Goal: Answer question/provide support: Share knowledge or assist other users

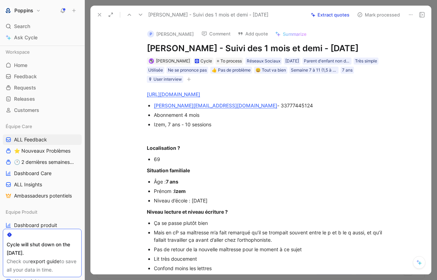
scroll to position [461, 0]
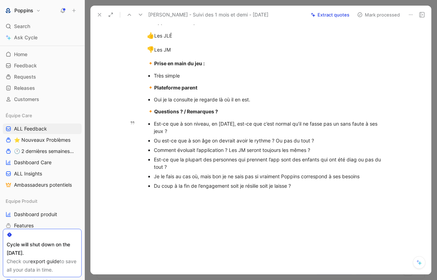
click at [215, 155] on p "Comment évoluait l’application ? Les JM seront toujours les mêmes ?" at bounding box center [272, 149] width 236 height 9
click at [208, 135] on div "Est-ce que à son niveau, en [DATE], est-ce que c’est normal qu’il ne fasse pas …" at bounding box center [272, 127] width 236 height 15
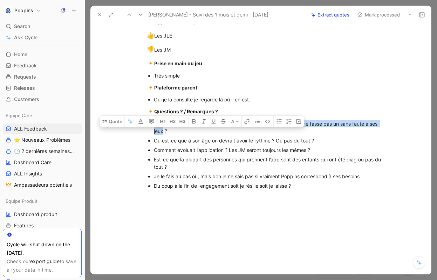
click at [208, 135] on div "Est-ce que à son niveau, en [DATE], est-ce que c’est normal qu’il ne fasse pas …" at bounding box center [272, 127] width 236 height 15
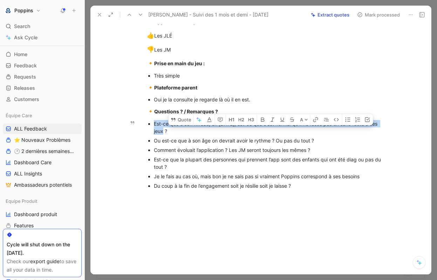
click at [318, 160] on div "Est-ce que la plupart des personnes qui prennent l’app sont des enfants qui ont…" at bounding box center [272, 163] width 236 height 15
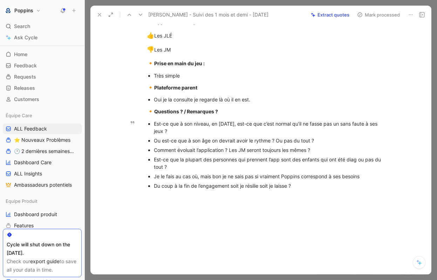
click at [384, 131] on div "Est-ce que à son niveau, en [DATE], est-ce que c’est normal qu’il ne fasse pas …" at bounding box center [272, 127] width 236 height 15
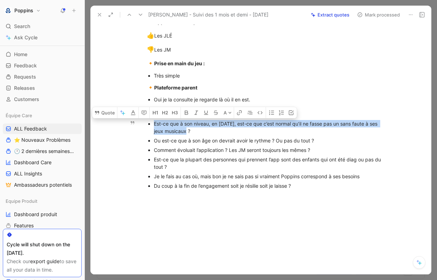
drag, startPoint x: 184, startPoint y: 139, endPoint x: 145, endPoint y: 133, distance: 39.4
click at [145, 134] on ul "Est-ce que à son niveau, en [DATE], est-ce que c’est normal qu’il ne fasse pas …" at bounding box center [268, 155] width 269 height 72
click at [112, 118] on button "Quote" at bounding box center [104, 112] width 25 height 11
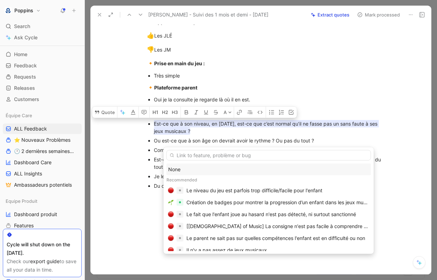
click at [217, 168] on div "None" at bounding box center [268, 169] width 201 height 8
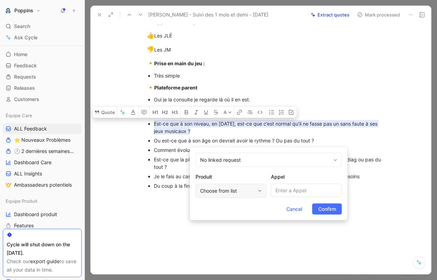
click at [229, 184] on div "Choose from list" at bounding box center [231, 191] width 71 height 14
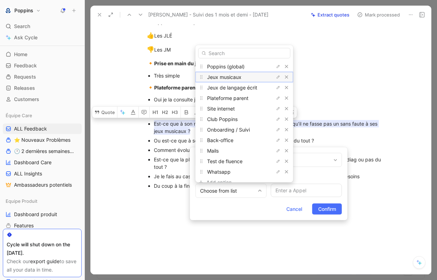
click at [239, 77] on span "Jeux musicaux" at bounding box center [224, 77] width 34 height 6
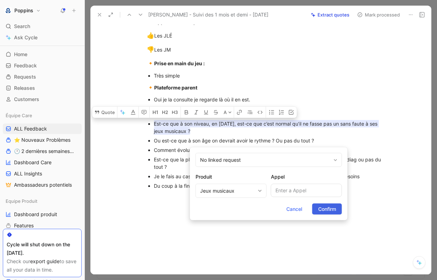
click at [319, 205] on span "Confirm" at bounding box center [327, 209] width 18 height 8
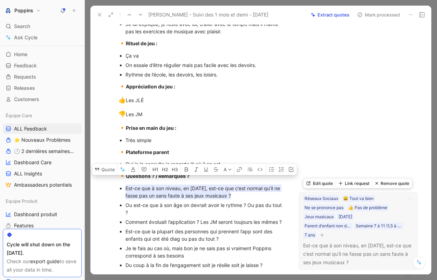
click at [322, 234] on icon "button" at bounding box center [322, 235] width 0 height 4
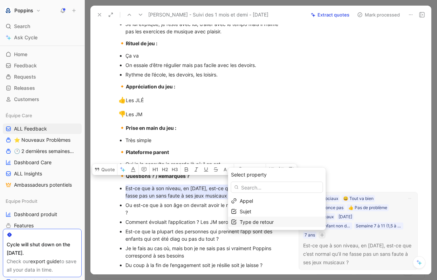
click at [260, 221] on span "Type de retour" at bounding box center [257, 222] width 34 height 6
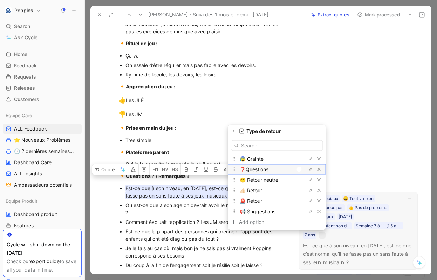
click at [301, 168] on div at bounding box center [299, 169] width 5 height 5
click at [236, 130] on icon "button" at bounding box center [234, 131] width 4 height 4
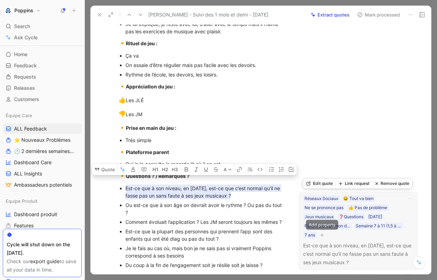
click at [322, 235] on icon "button" at bounding box center [322, 235] width 4 height 0
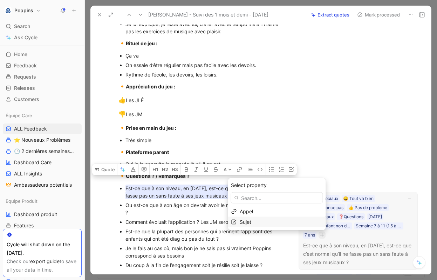
click at [281, 223] on div "Sujet" at bounding box center [281, 222] width 83 height 8
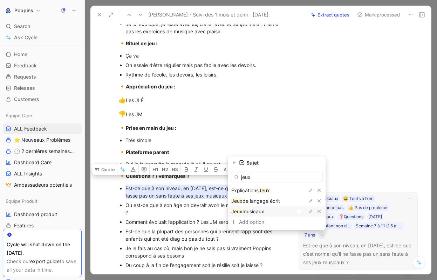
type input "jeux"
click at [302, 210] on div at bounding box center [301, 211] width 10 height 6
click at [237, 162] on icon "button" at bounding box center [234, 163] width 4 height 4
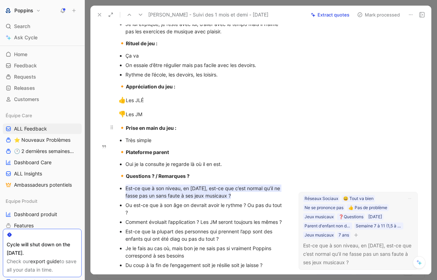
click at [264, 132] on div "🔸 Prise en main du jeu :" at bounding box center [202, 127] width 167 height 9
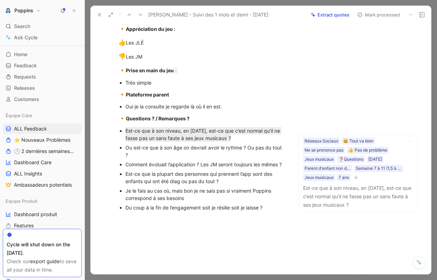
click at [203, 168] on div "Comment évoluait l’application ? Les JM seront toujours les mêmes ?" at bounding box center [206, 164] width 160 height 7
click at [142, 158] on div "Ou est-ce que à son âge on devrait avoir le rythme ? Ou pas du tout ?" at bounding box center [206, 151] width 160 height 15
click at [126, 155] on div "Ou est-ce que à son âge on devrait avoir le rythme ? Ou pas du tout ?" at bounding box center [206, 151] width 160 height 15
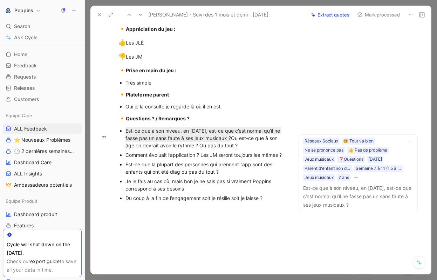
drag, startPoint x: 147, startPoint y: 167, endPoint x: 123, endPoint y: 164, distance: 23.7
click at [123, 164] on ul "Est-ce que à son niveau, en [DATE], est-ce que c’est normal qu’il ne fasse pas …" at bounding box center [202, 164] width 194 height 77
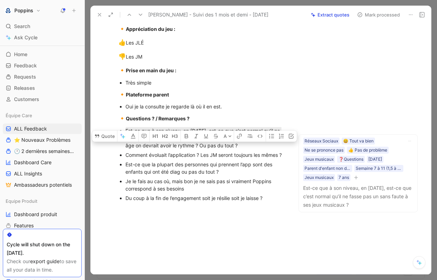
click at [154, 158] on div "Comment évoluait l’application ? Les JM seront toujours les mêmes ?" at bounding box center [206, 154] width 160 height 7
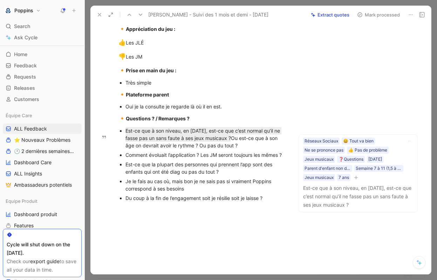
click at [154, 158] on div "Comment évoluait l’application ? Les JM seront toujours les mêmes ?" at bounding box center [206, 154] width 160 height 7
click at [163, 158] on div "Comment évoluait l’application ? Les JM seront toujours les mêmes ?" at bounding box center [206, 154] width 160 height 7
click at [157, 158] on div "Comment évoluait l’application ? Les JM seront toujours les mêmes ?" at bounding box center [206, 154] width 160 height 7
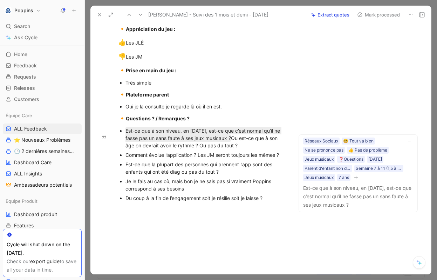
drag, startPoint x: 289, startPoint y: 161, endPoint x: 118, endPoint y: 163, distance: 170.4
click at [118, 163] on ul "Est-ce que à son niveau, en [DATE], est-ce que c’est normal qu’il ne fasse pas …" at bounding box center [202, 164] width 194 height 77
drag, startPoint x: 124, startPoint y: 162, endPoint x: 287, endPoint y: 167, distance: 163.1
click at [287, 167] on ul "Est-ce que à son niveau, en [DATE], est-ce que c’est normal qu’il ne fasse pas …" at bounding box center [202, 164] width 194 height 77
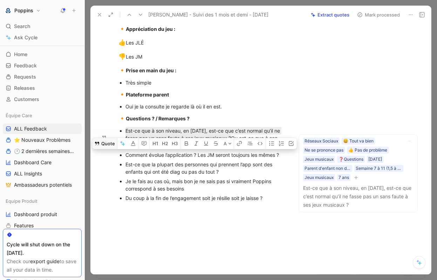
click at [96, 145] on icon at bounding box center [97, 144] width 4 height 4
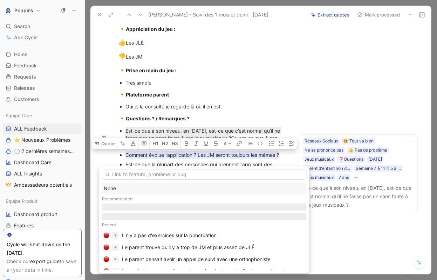
click at [116, 188] on div "None" at bounding box center [204, 188] width 201 height 8
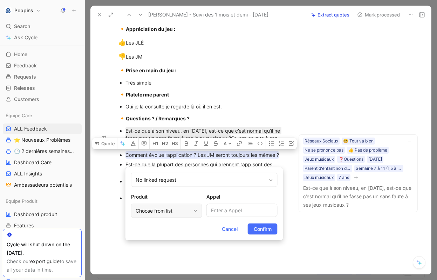
click at [181, 210] on div "Choose from list" at bounding box center [163, 211] width 55 height 8
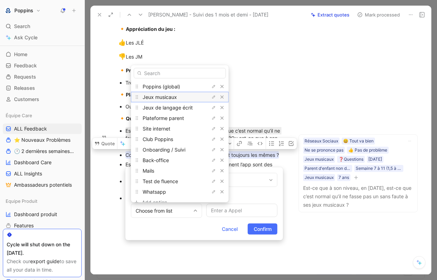
click at [171, 96] on span "Jeux musicaux" at bounding box center [160, 97] width 34 height 6
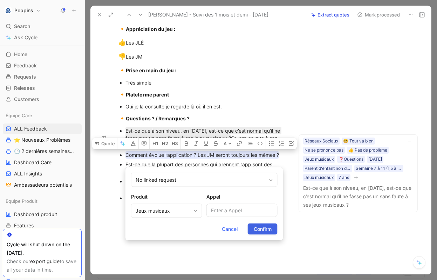
click at [256, 225] on span "Confirm" at bounding box center [263, 229] width 18 height 8
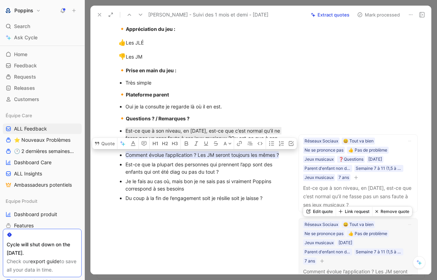
click at [324, 261] on icon "button" at bounding box center [322, 261] width 4 height 0
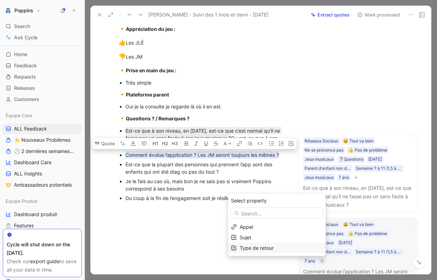
click at [274, 245] on span "Type de retour" at bounding box center [257, 248] width 34 height 6
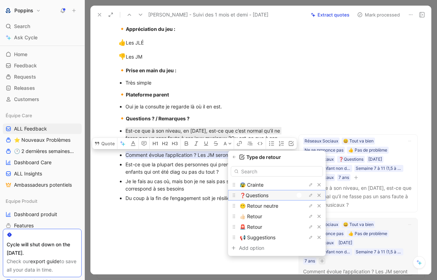
click at [300, 195] on div at bounding box center [299, 195] width 5 height 5
click at [237, 157] on button "button" at bounding box center [234, 157] width 7 height 7
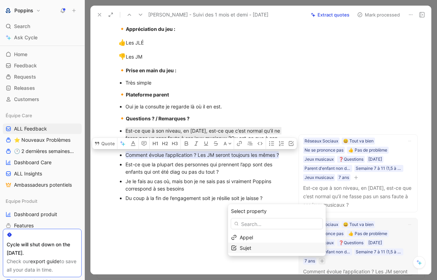
click at [266, 249] on div "Sujet" at bounding box center [281, 248] width 83 height 8
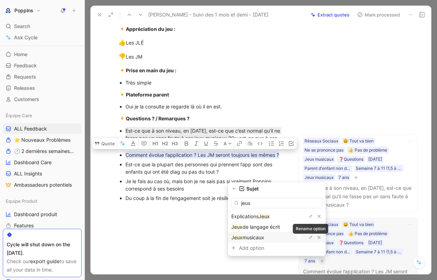
type input "jeux"
click at [302, 237] on div at bounding box center [301, 237] width 10 height 6
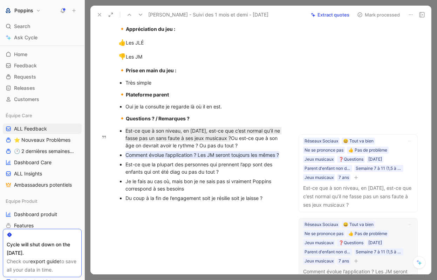
click at [178, 188] on div "Je le fais au cas où, mais bon je ne sais pas si vraiment Poppins correspond à …" at bounding box center [206, 184] width 160 height 15
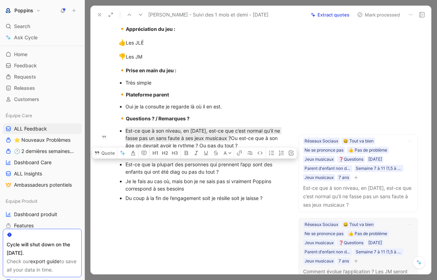
drag, startPoint x: 234, startPoint y: 180, endPoint x: 108, endPoint y: 173, distance: 125.4
click at [108, 173] on ul "Est-ce que à son niveau, en [DATE], est-ce que c’est normal qu’il ne fasse pas …" at bounding box center [202, 164] width 194 height 77
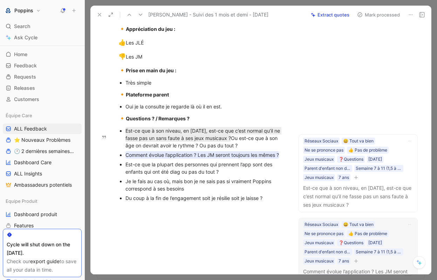
click at [109, 153] on ul "Est-ce que à son niveau, en [DATE], est-ce que c’est normal qu’il ne fasse pas …" at bounding box center [202, 164] width 194 height 77
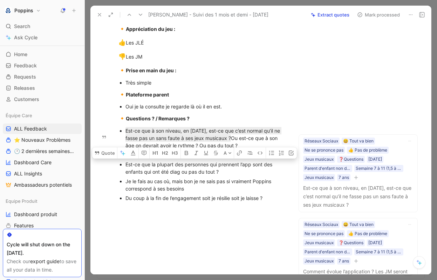
drag, startPoint x: 230, startPoint y: 181, endPoint x: 124, endPoint y: 173, distance: 105.5
click at [124, 173] on ul "Est-ce que à son niveau, en [DATE], est-ce que c’est normal qu’il ne fasse pas …" at bounding box center [202, 164] width 194 height 77
click at [108, 158] on button "Quote" at bounding box center [104, 152] width 25 height 11
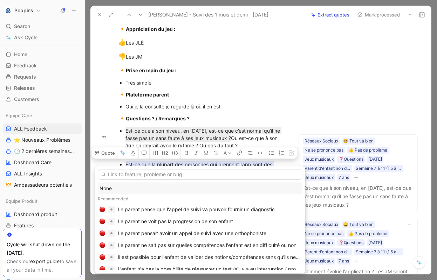
click at [121, 190] on div "None" at bounding box center [200, 188] width 201 height 8
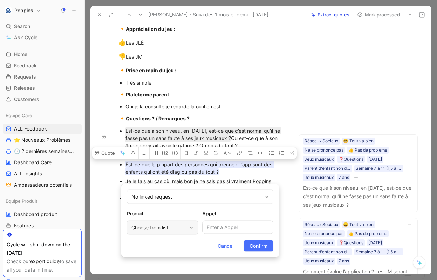
click at [175, 225] on div "Choose from list" at bounding box center [158, 227] width 55 height 8
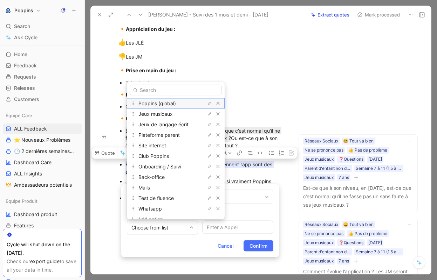
click at [173, 101] on span "Poppins (global)" at bounding box center [158, 103] width 38 height 6
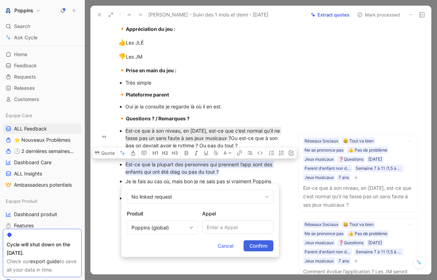
click at [262, 242] on span "Confirm" at bounding box center [259, 246] width 18 height 8
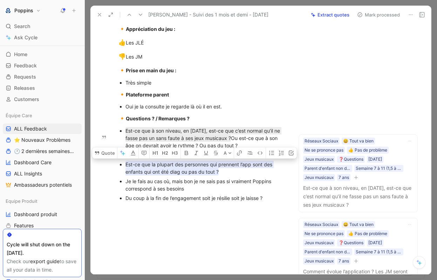
click at [197, 175] on mark "Est-ce que la plupart des personnes qui prennent l’app sont des enfants qui ont…" at bounding box center [200, 168] width 148 height 15
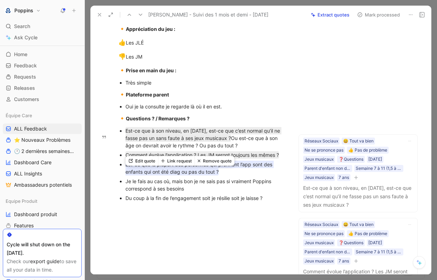
click at [199, 175] on mark "Est-ce que la plupart des personnes qui prennent l’app sont des enfants qui ont…" at bounding box center [200, 168] width 148 height 15
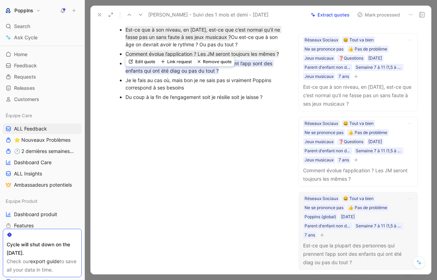
scroll to position [621, 0]
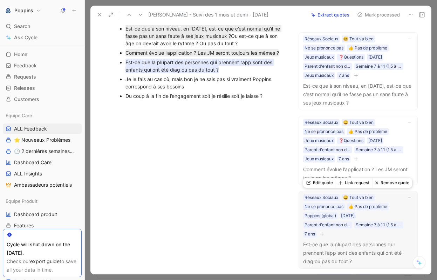
click at [324, 231] on button "button" at bounding box center [322, 233] width 7 height 7
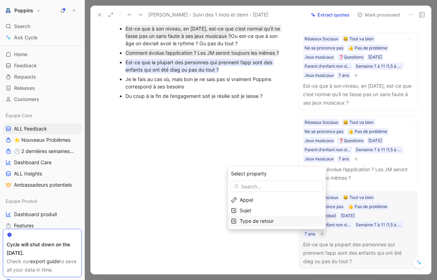
click at [272, 220] on span "Type de retour" at bounding box center [257, 221] width 34 height 6
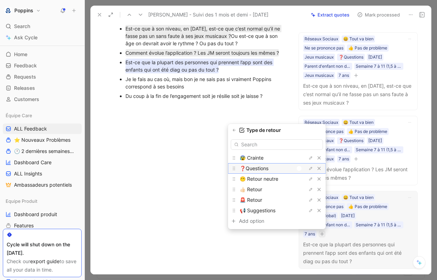
click at [295, 167] on div "❓Questions" at bounding box center [277, 168] width 98 height 11
click at [298, 168] on div at bounding box center [301, 168] width 10 height 6
click at [300, 168] on div at bounding box center [299, 168] width 5 height 5
click at [235, 131] on icon "button" at bounding box center [234, 130] width 4 height 4
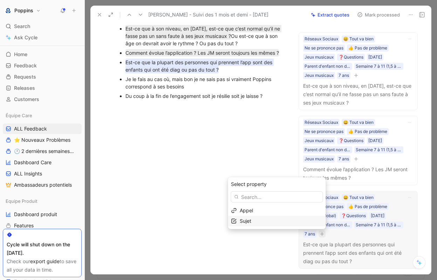
click at [251, 220] on span "Sujet" at bounding box center [246, 221] width 12 height 6
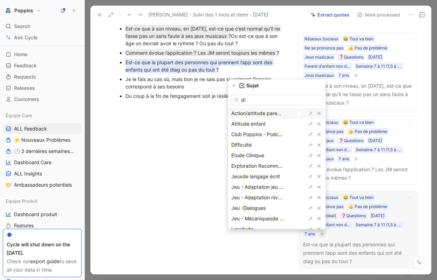
type input "dia"
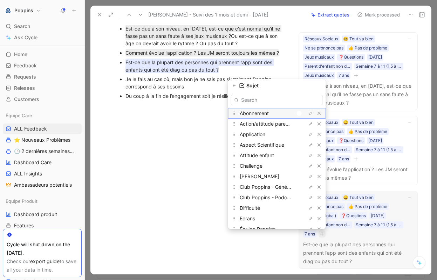
click at [302, 113] on div at bounding box center [301, 113] width 10 height 6
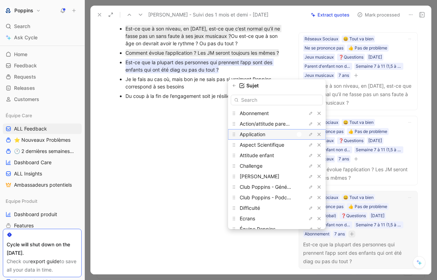
click at [302, 136] on div at bounding box center [301, 134] width 10 height 6
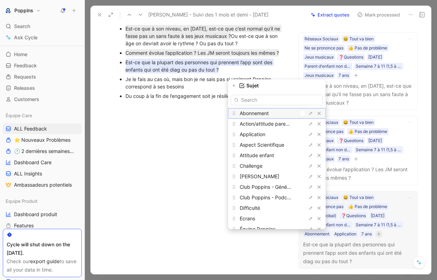
click at [303, 114] on div at bounding box center [302, 113] width 5 height 5
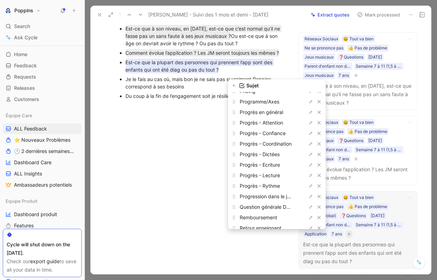
scroll to position [624, 0]
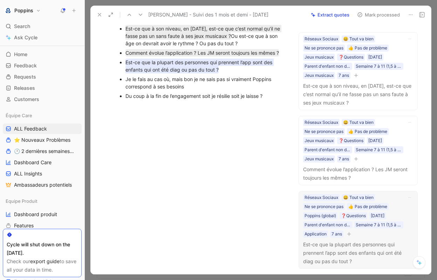
click at [162, 100] on div "Du coup à la fin de l’engagement soit je résilie soit je laisse ?" at bounding box center [206, 95] width 160 height 7
click at [168, 118] on div at bounding box center [202, 148] width 194 height 84
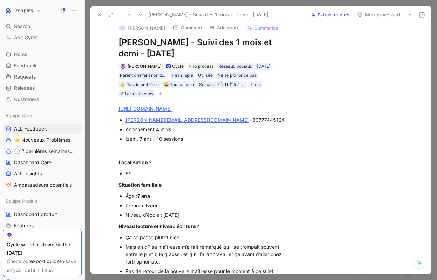
scroll to position [0, 0]
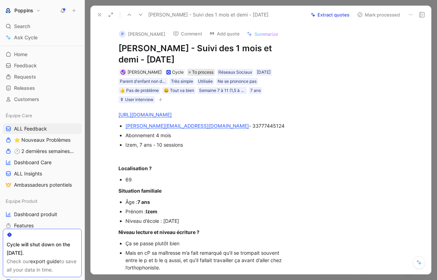
click at [197, 70] on span "To process" at bounding box center [202, 72] width 21 height 7
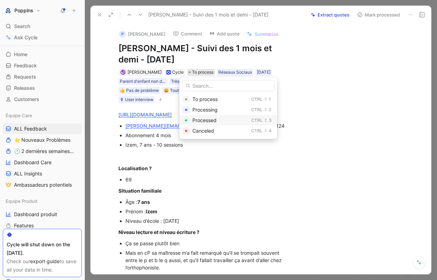
click at [209, 123] on div "Processed" at bounding box center [220, 120] width 56 height 8
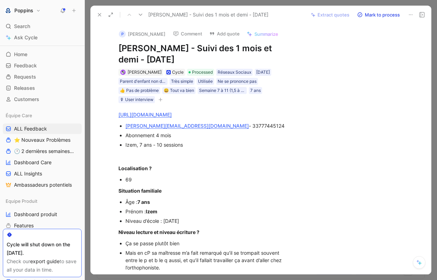
click at [101, 15] on icon at bounding box center [100, 15] width 6 height 6
